Goal: Task Accomplishment & Management: Use online tool/utility

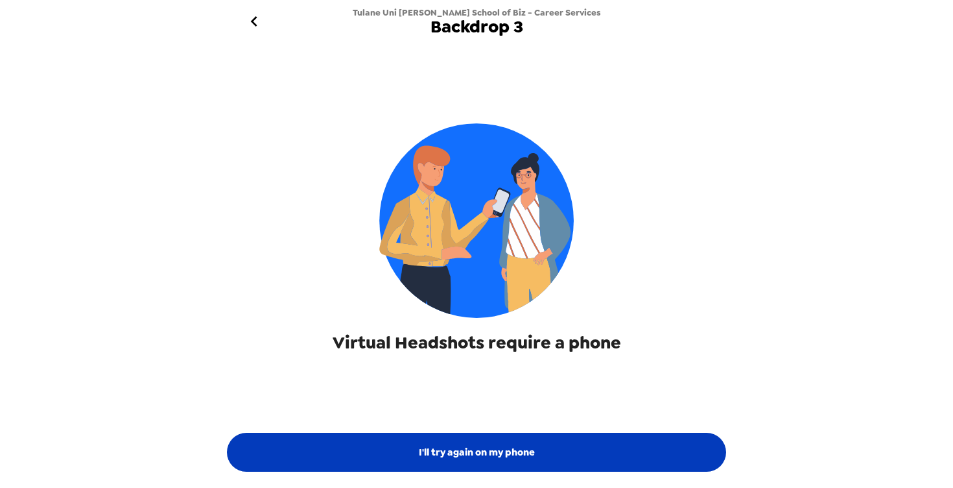
click at [518, 454] on button "I'll try again on my phone" at bounding box center [476, 452] width 499 height 39
